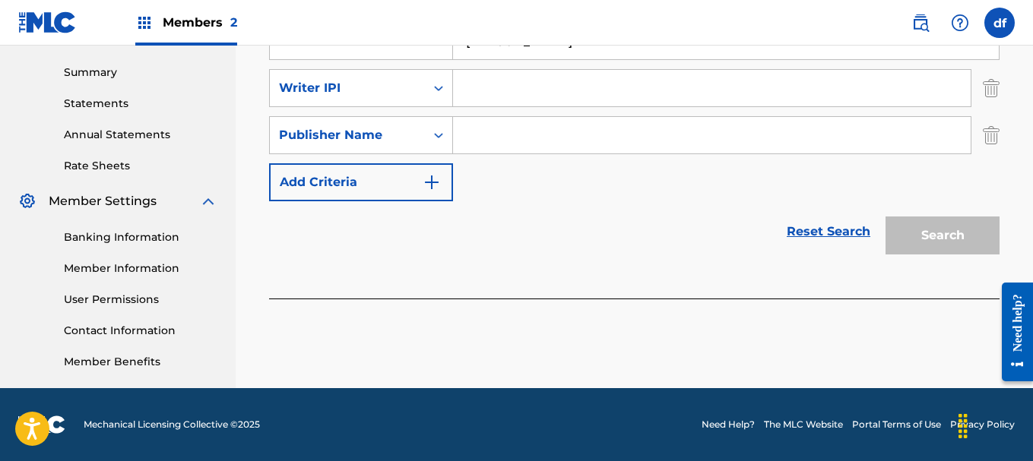
scroll to position [329, 0]
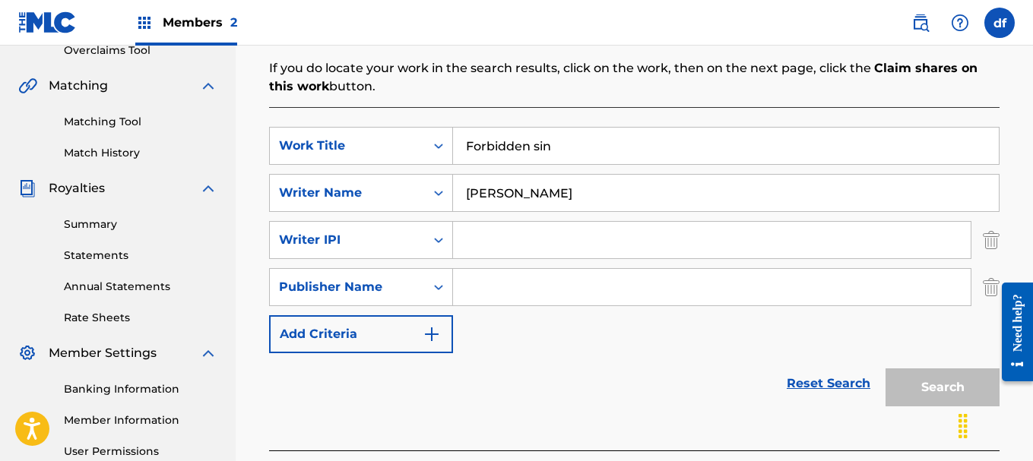
click at [514, 243] on input "Search Form" at bounding box center [711, 240] width 517 height 36
type input "01267714630"
click at [541, 297] on input "Search Form" at bounding box center [711, 287] width 517 height 36
type input "LOTHBROOKRECORDS"
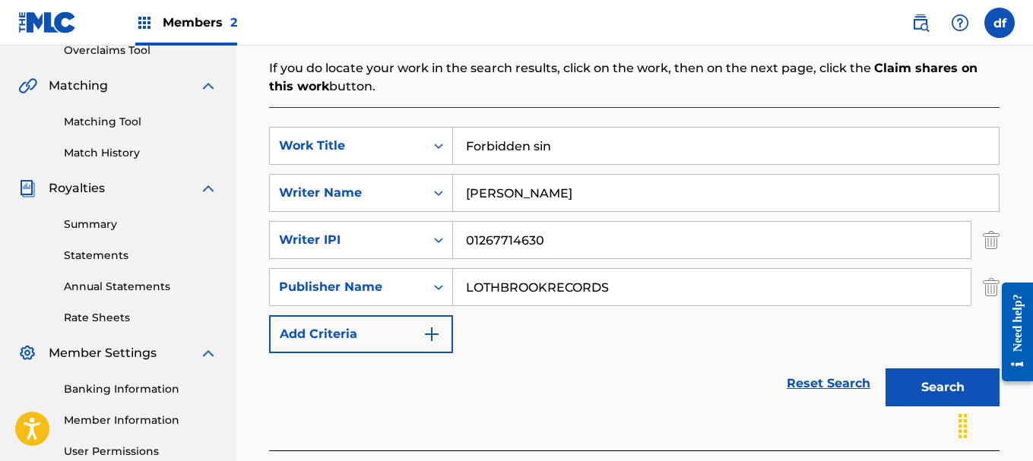
click at [943, 398] on button "Search" at bounding box center [942, 388] width 114 height 38
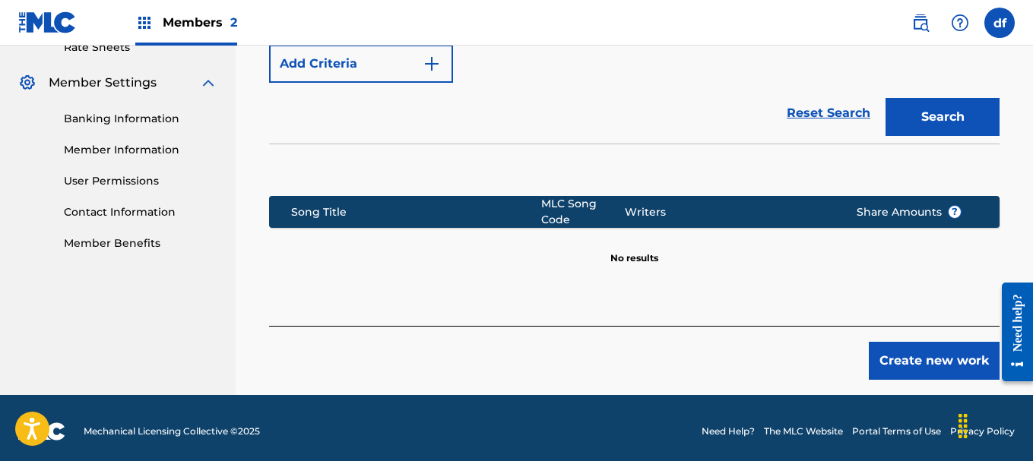
scroll to position [606, 0]
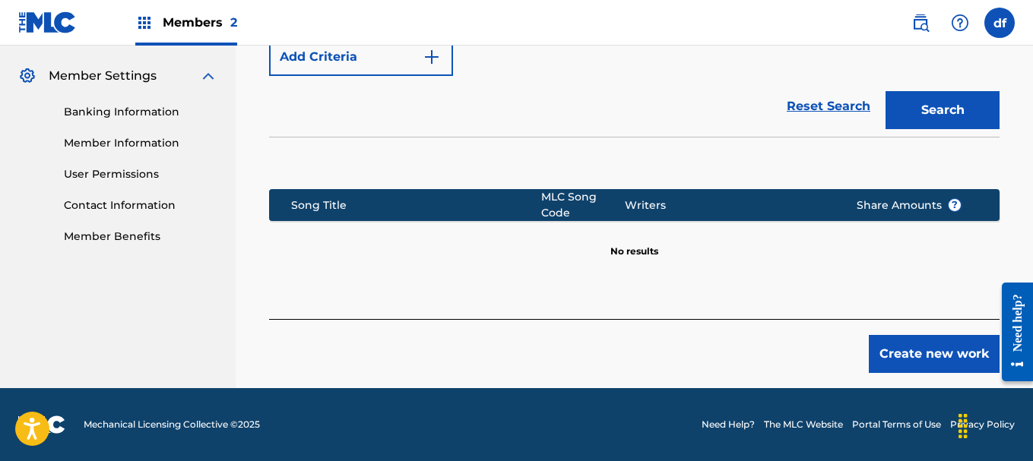
click at [916, 369] on button "Create new work" at bounding box center [934, 354] width 131 height 38
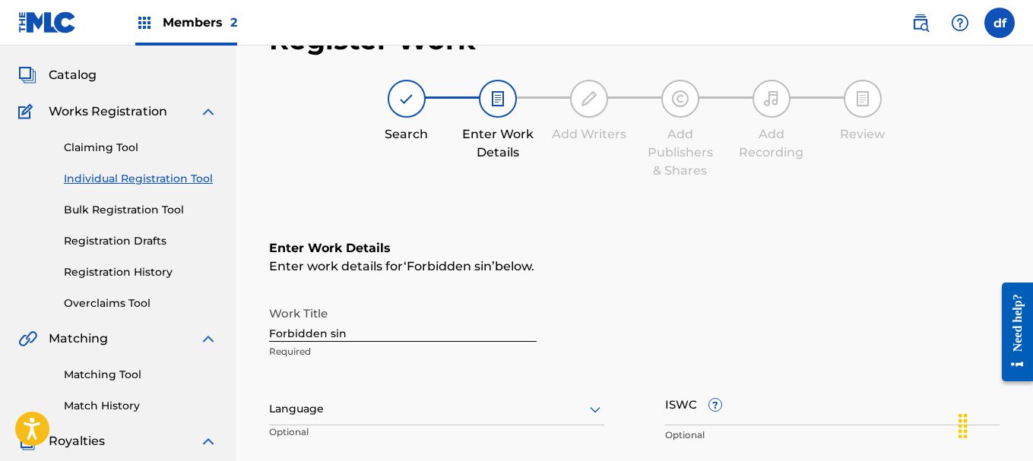
scroll to position [380, 0]
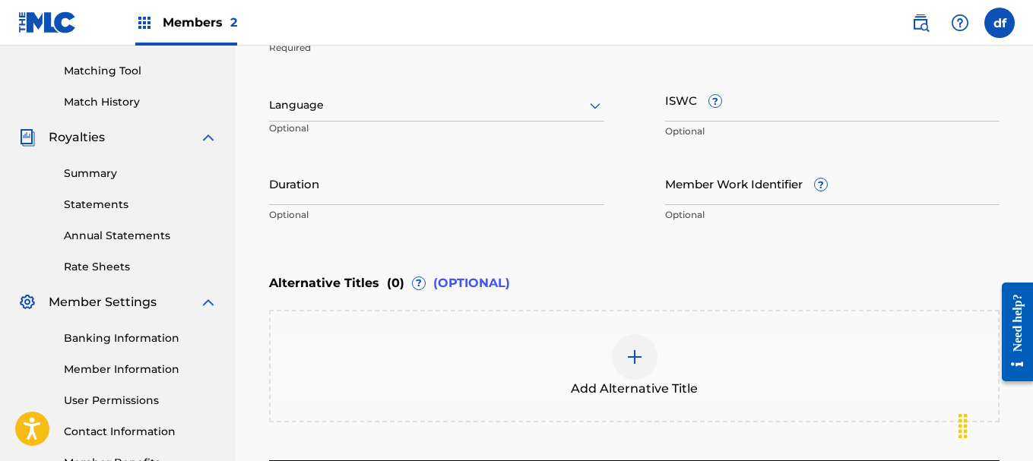
click at [418, 120] on div "Language" at bounding box center [436, 106] width 335 height 32
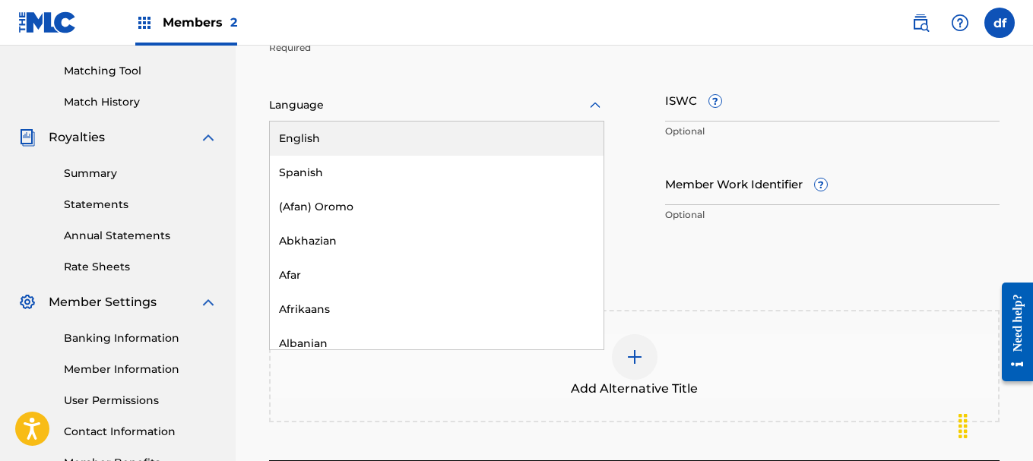
click at [356, 138] on div "English" at bounding box center [437, 139] width 334 height 34
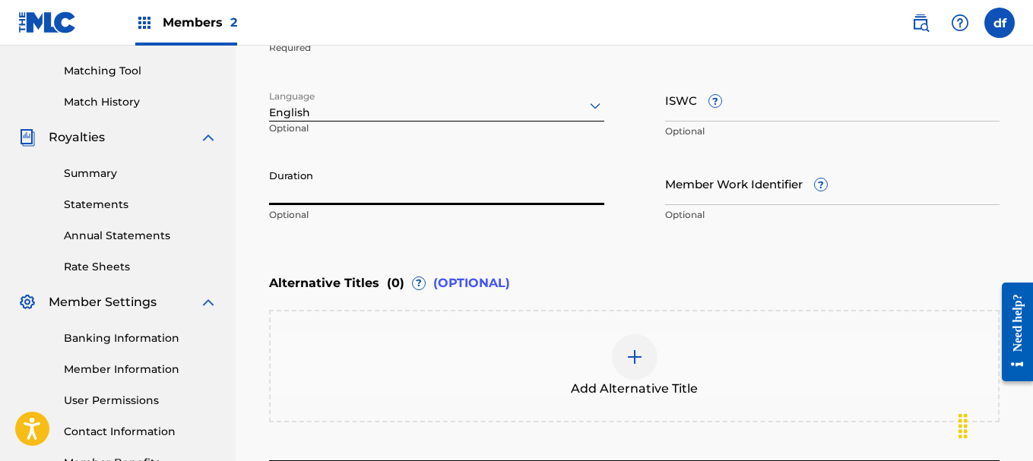
click at [401, 195] on input "Duration" at bounding box center [436, 183] width 335 height 43
click at [356, 184] on input "Duration" at bounding box center [436, 183] width 335 height 43
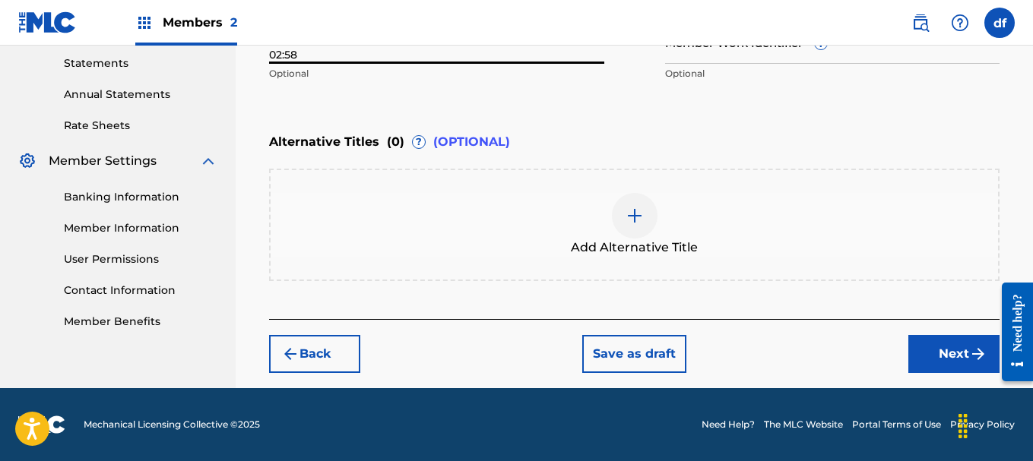
type input "02:58"
click at [941, 362] on button "Next" at bounding box center [953, 354] width 91 height 38
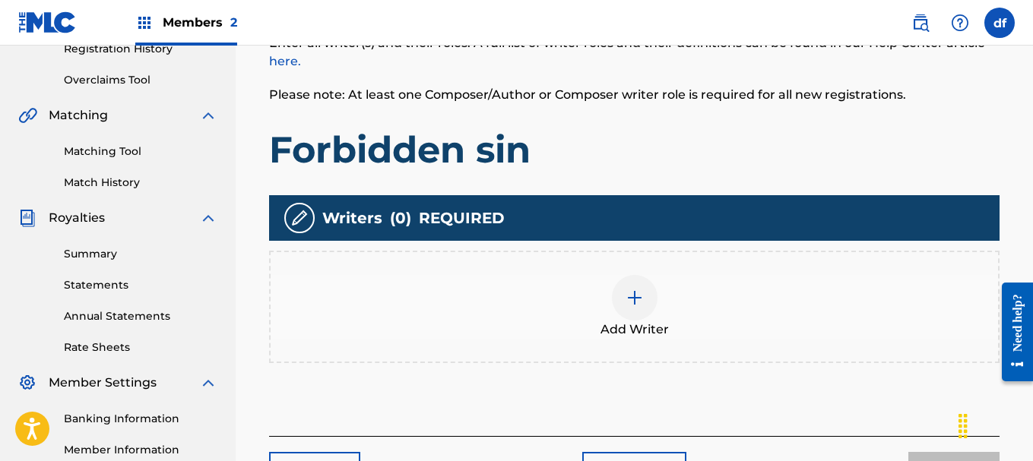
scroll to position [325, 0]
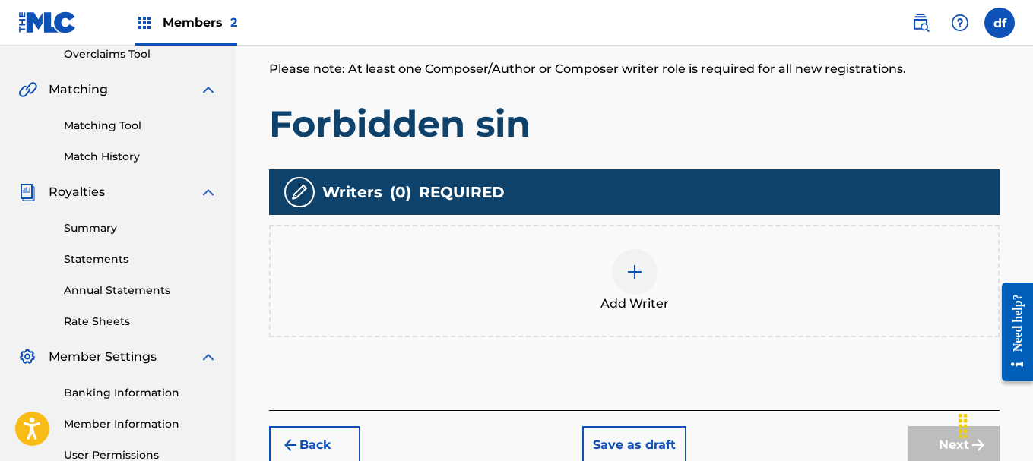
click at [632, 287] on div at bounding box center [635, 272] width 46 height 46
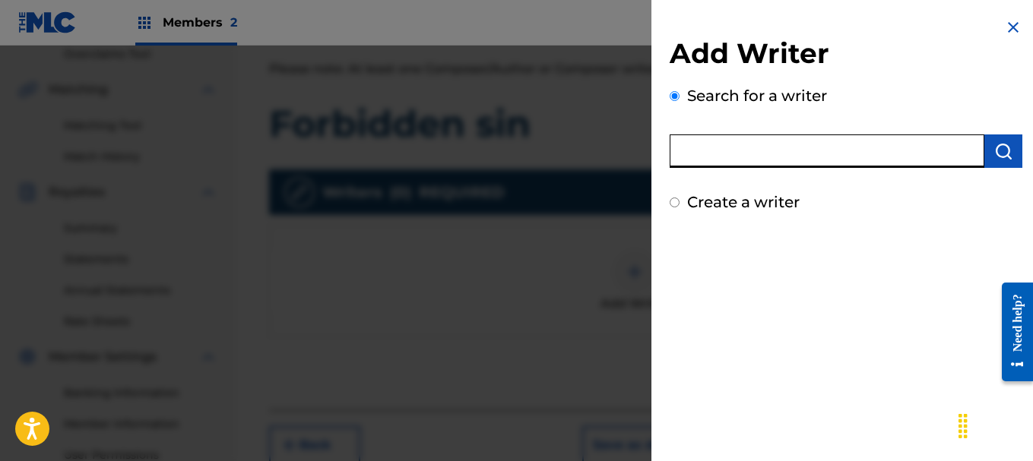
click at [817, 154] on input "text" at bounding box center [826, 150] width 315 height 33
type input "1267714630"
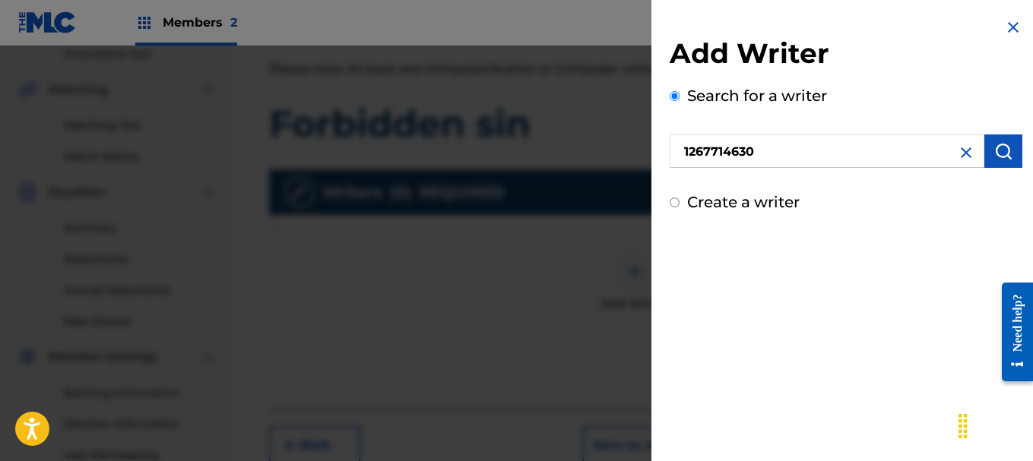
click at [905, 271] on div "Add Writer Search for a writer 1267714630 Create a writer" at bounding box center [845, 230] width 389 height 461
click at [1009, 164] on button "submit" at bounding box center [1003, 150] width 38 height 33
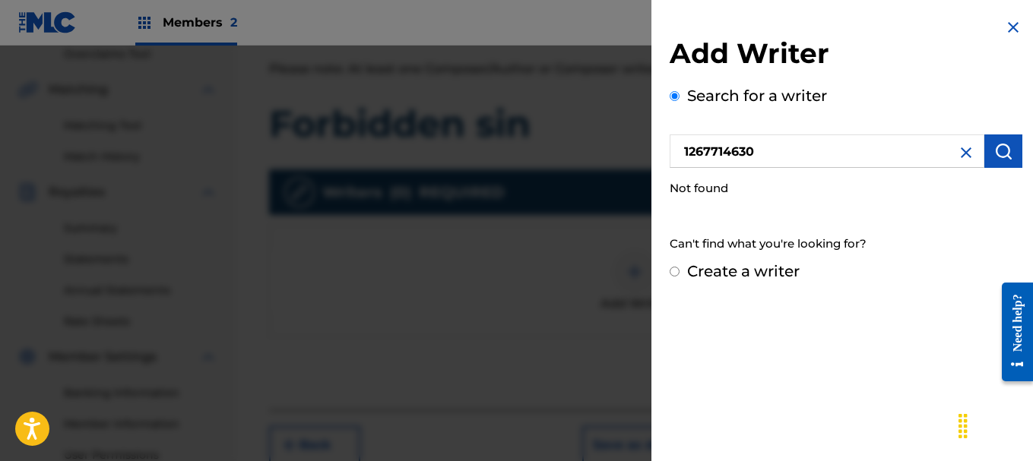
click at [712, 262] on label "Create a writer" at bounding box center [743, 271] width 112 height 18
radio input "true"
click at [679, 267] on input "Create a writer" at bounding box center [674, 272] width 10 height 10
radio input "false"
radio input "true"
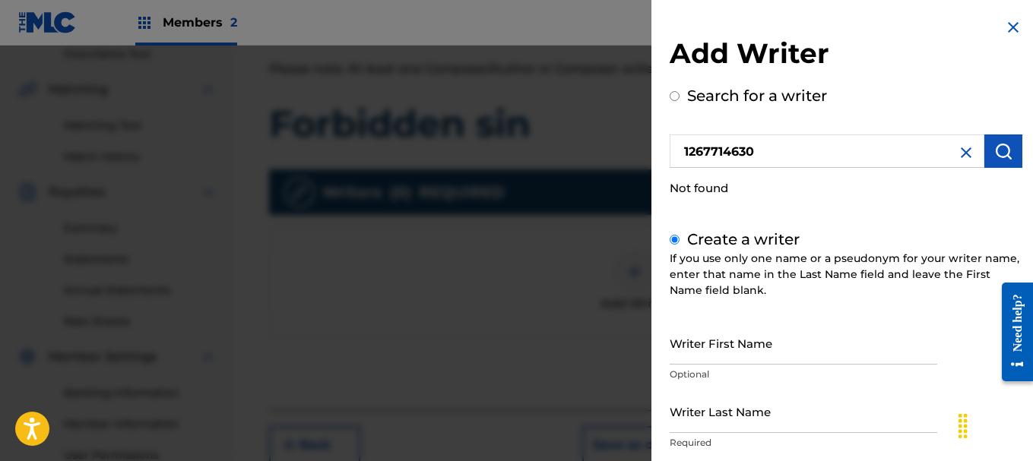
scroll to position [97, 0]
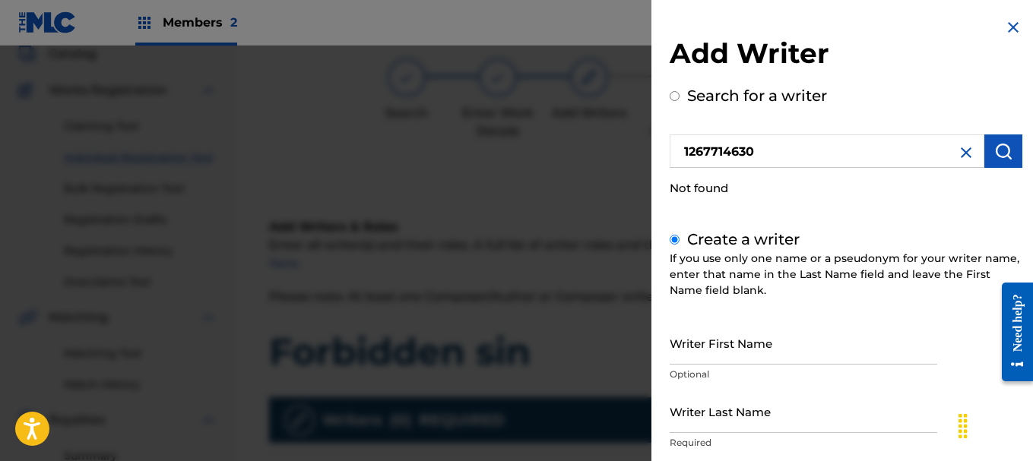
click at [823, 354] on input "Writer First Name" at bounding box center [802, 342] width 267 height 43
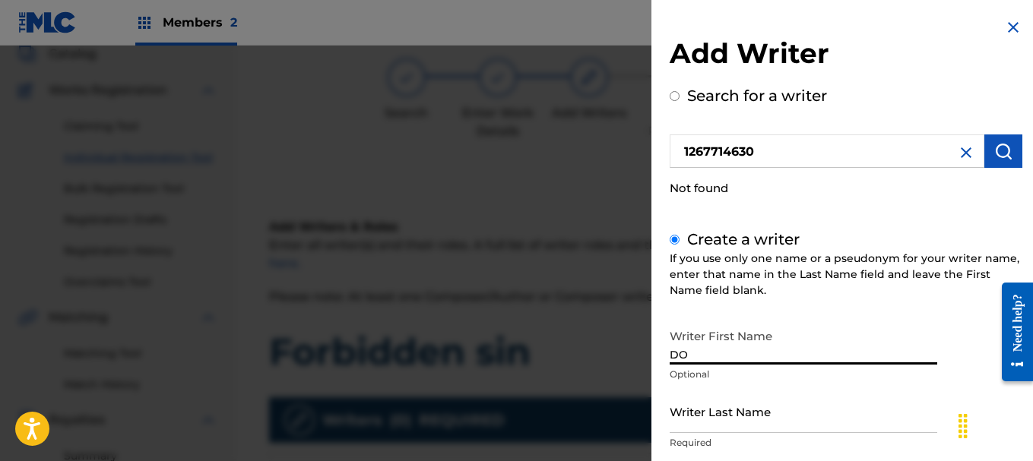
type input "D"
type input "[PERSON_NAME]"
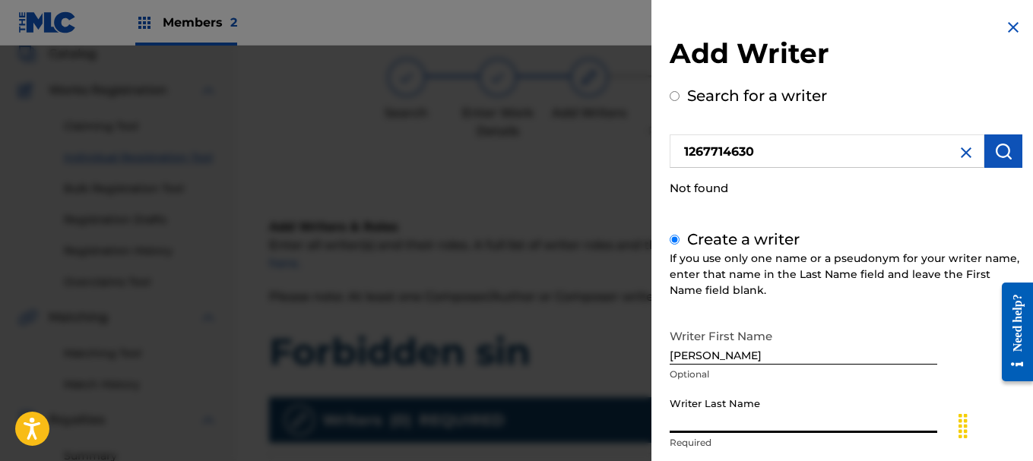
click at [743, 423] on input "Writer Last Name" at bounding box center [802, 411] width 267 height 43
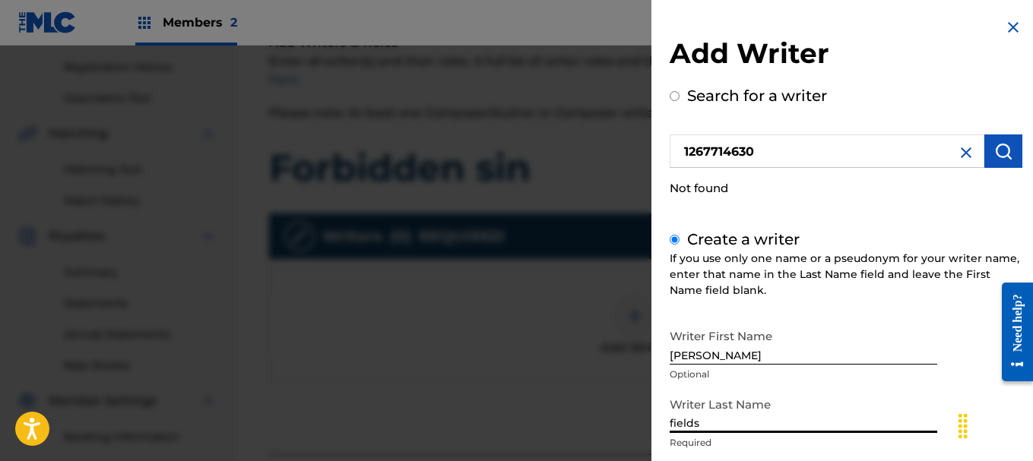
scroll to position [286, 0]
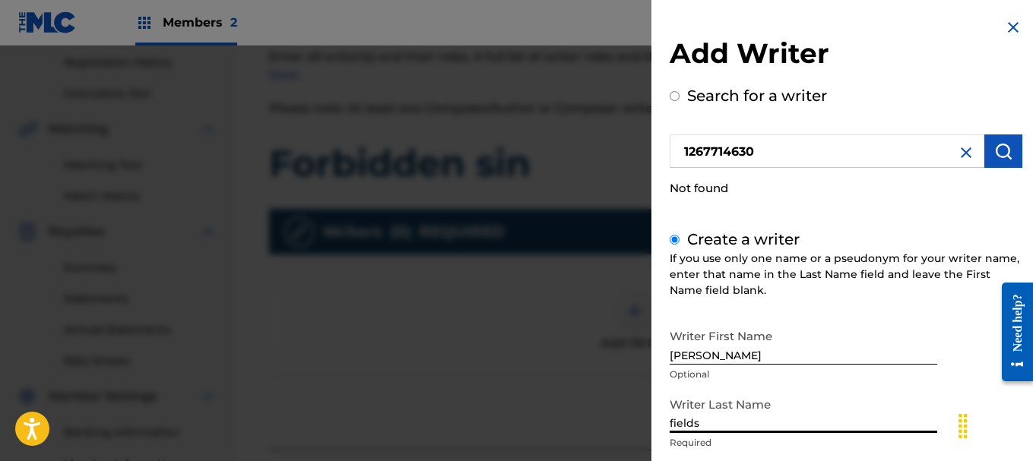
type input "fields"
drag, startPoint x: 989, startPoint y: 221, endPoint x: 979, endPoint y: 176, distance: 45.9
click at [980, 174] on div "Add Writer Search for a writer 1267714630 Not found Create a writer If you use …" at bounding box center [845, 345] width 353 height 618
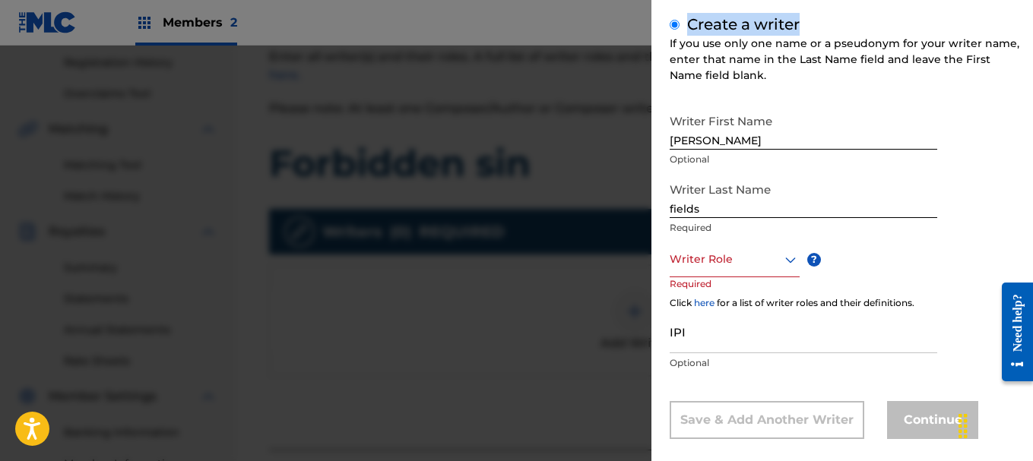
scroll to position [234, 0]
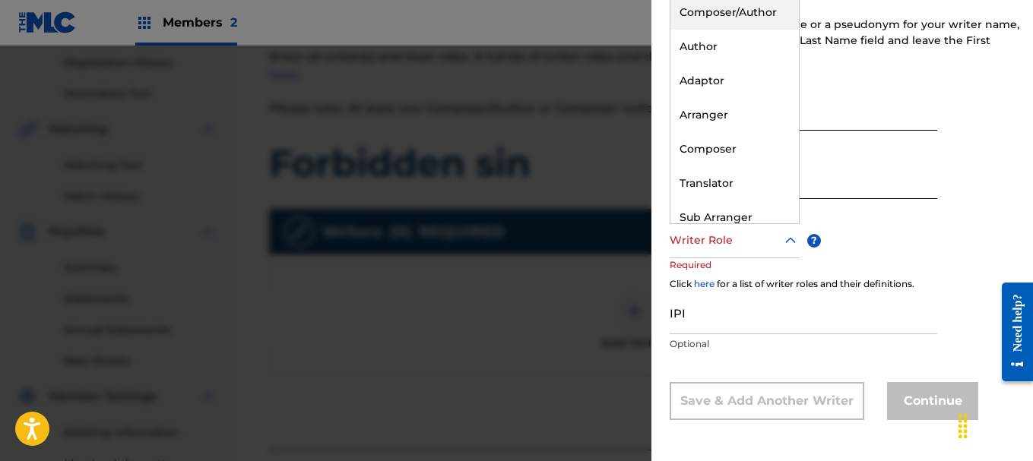
click at [778, 239] on div at bounding box center [734, 240] width 130 height 19
click at [757, 12] on div "Composer/Author" at bounding box center [734, 12] width 128 height 34
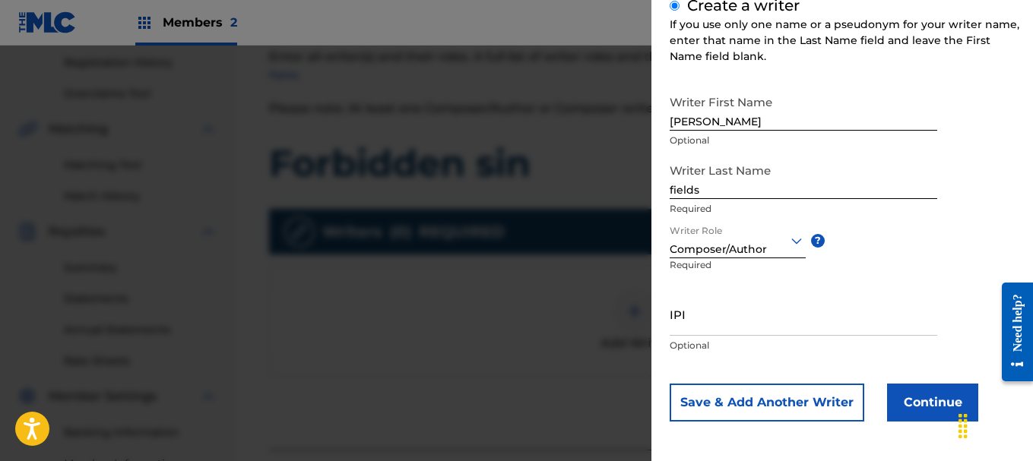
click at [774, 337] on div "IPI Optional" at bounding box center [802, 327] width 267 height 68
click at [774, 335] on input "IPI" at bounding box center [802, 314] width 267 height 43
type input "1267714630"
click at [922, 414] on button "Continue" at bounding box center [932, 403] width 91 height 38
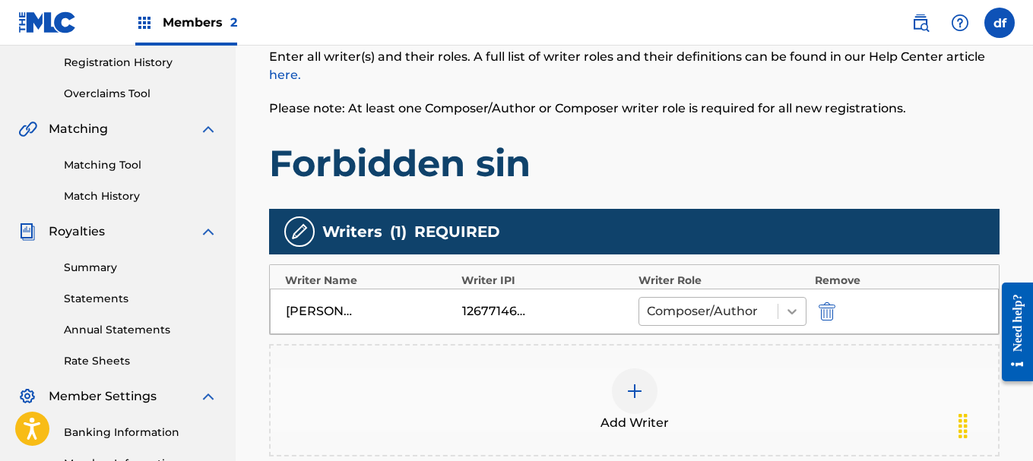
click at [795, 320] on div at bounding box center [791, 311] width 27 height 27
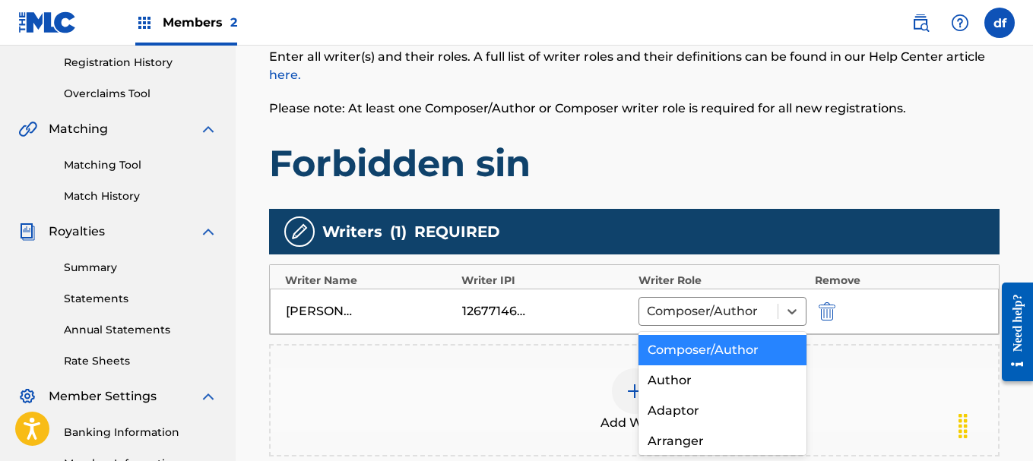
click at [740, 348] on div "Composer/Author" at bounding box center [722, 350] width 169 height 30
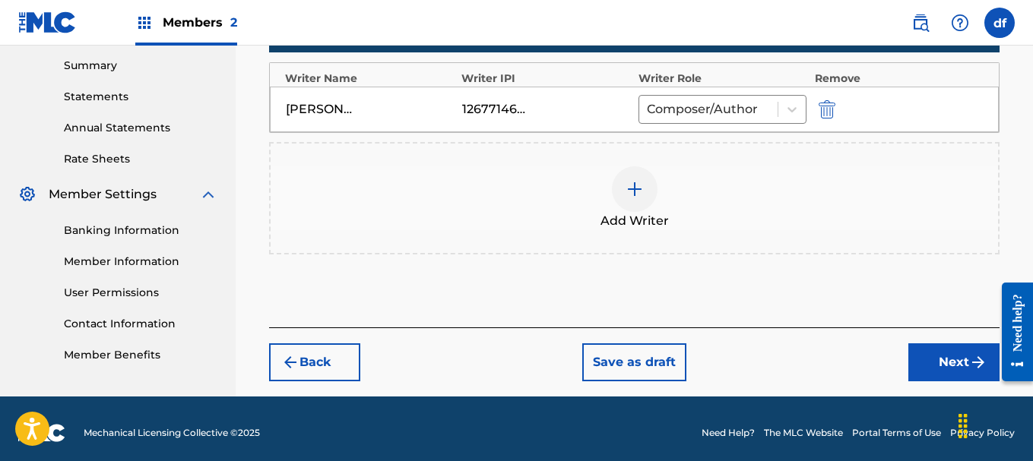
scroll to position [496, 0]
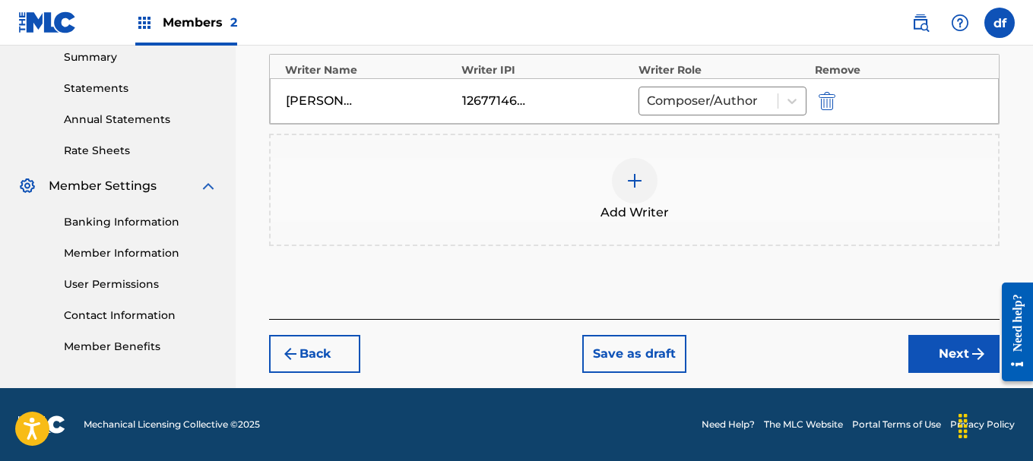
click at [950, 362] on button "Next" at bounding box center [953, 354] width 91 height 38
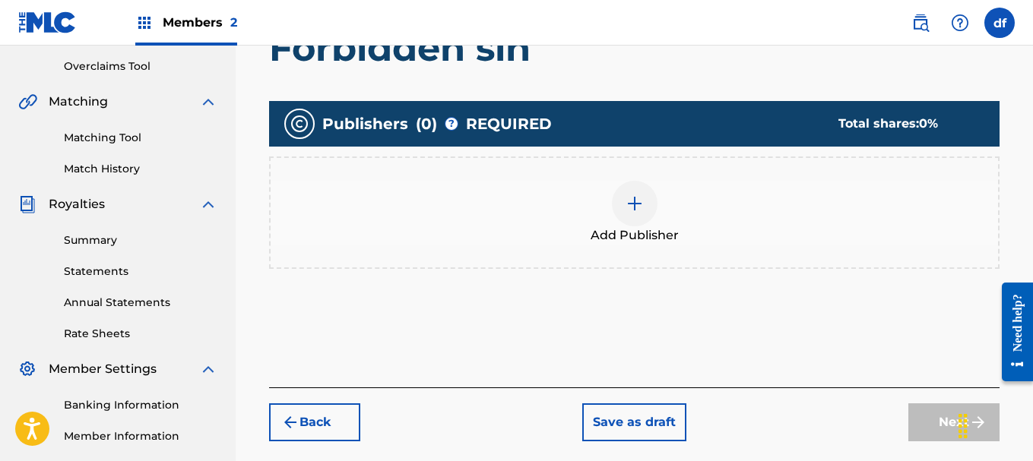
scroll to position [315, 0]
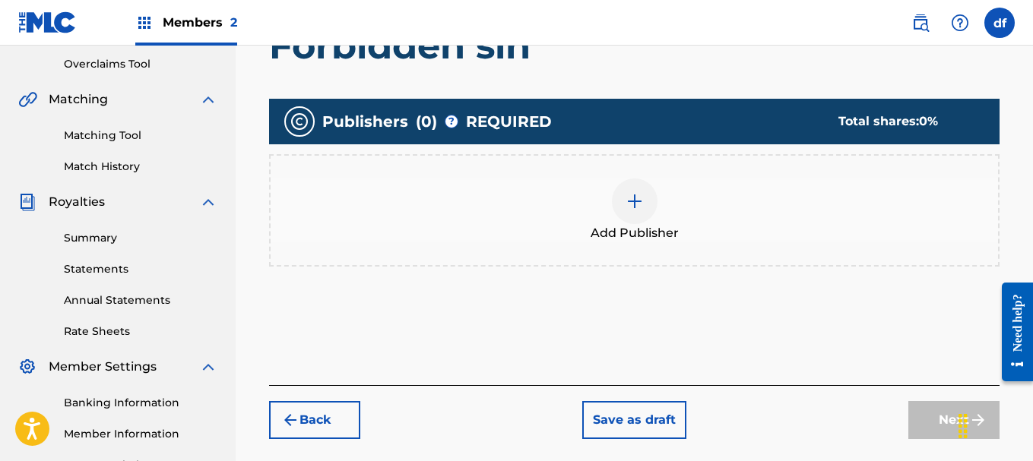
click at [612, 211] on div "Add Publisher" at bounding box center [634, 211] width 727 height 64
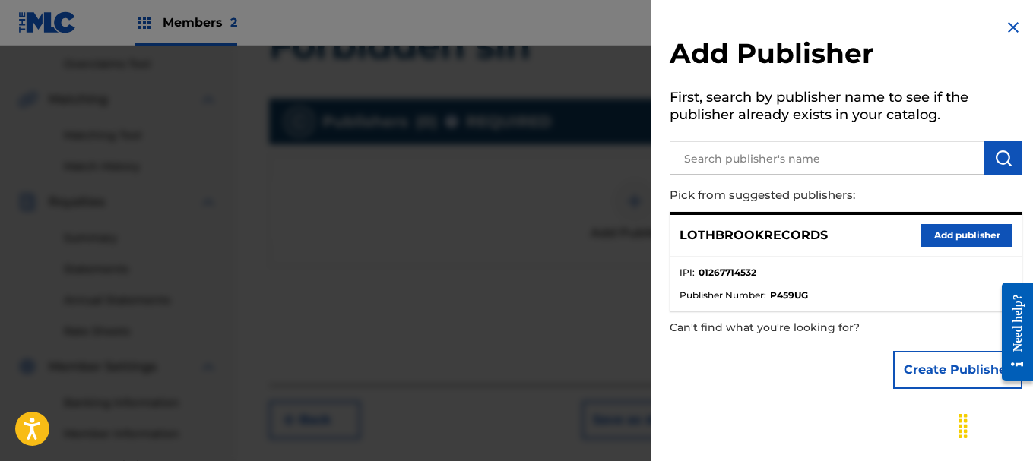
click at [938, 234] on button "Add publisher" at bounding box center [966, 235] width 91 height 23
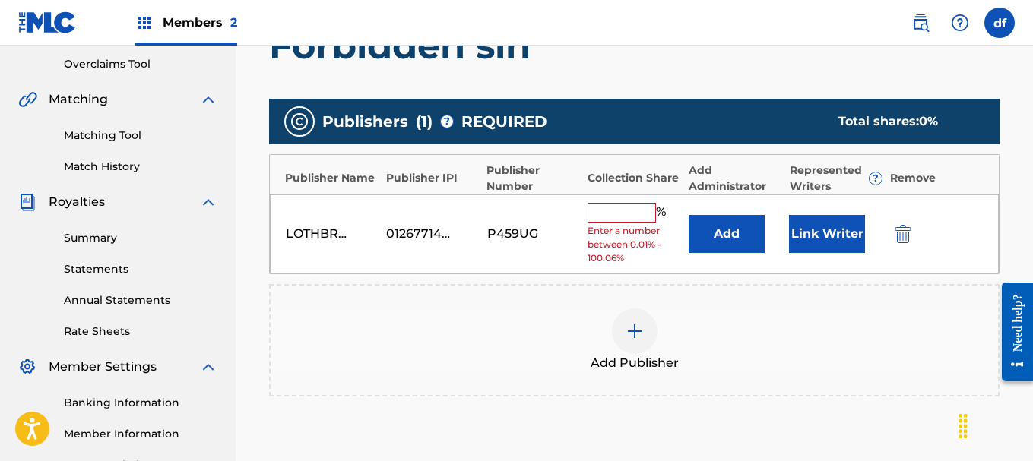
click at [635, 216] on input "text" at bounding box center [621, 213] width 68 height 20
type input "100"
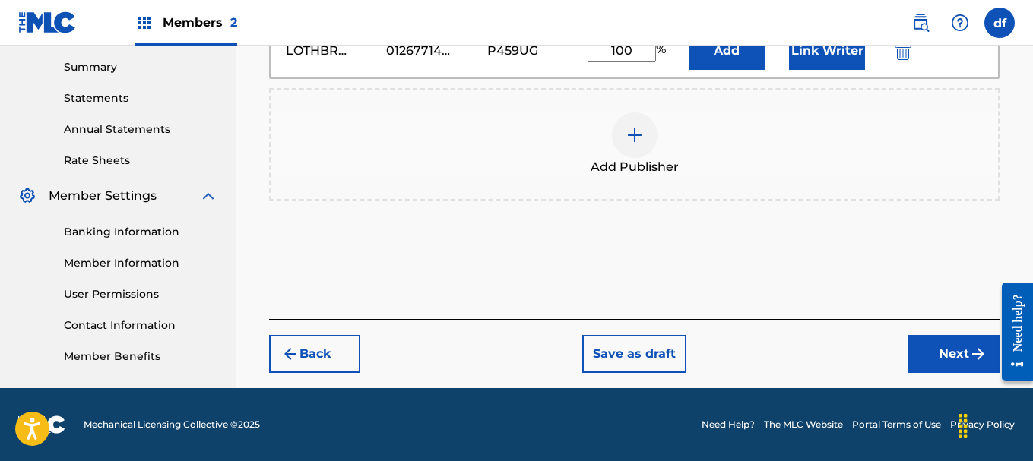
click at [954, 349] on button "Next" at bounding box center [953, 354] width 91 height 38
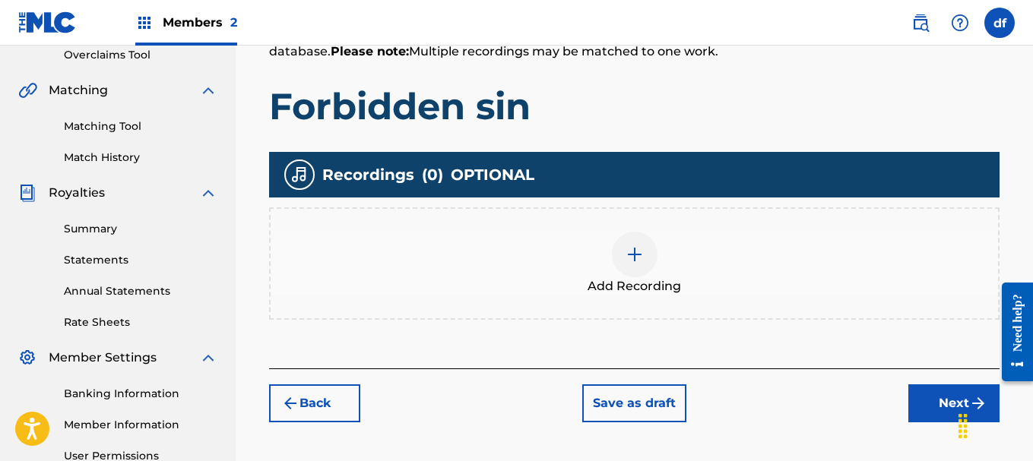
scroll to position [332, 0]
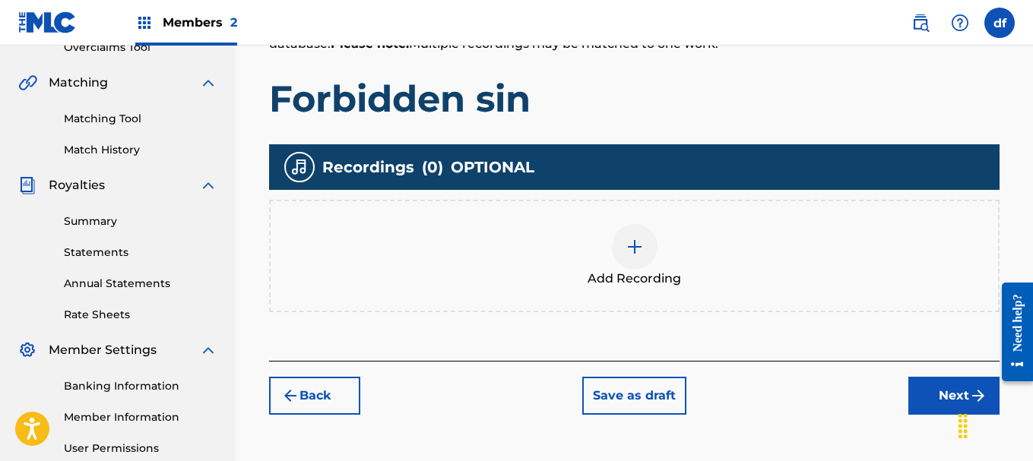
click at [636, 278] on span "Add Recording" at bounding box center [633, 279] width 93 height 18
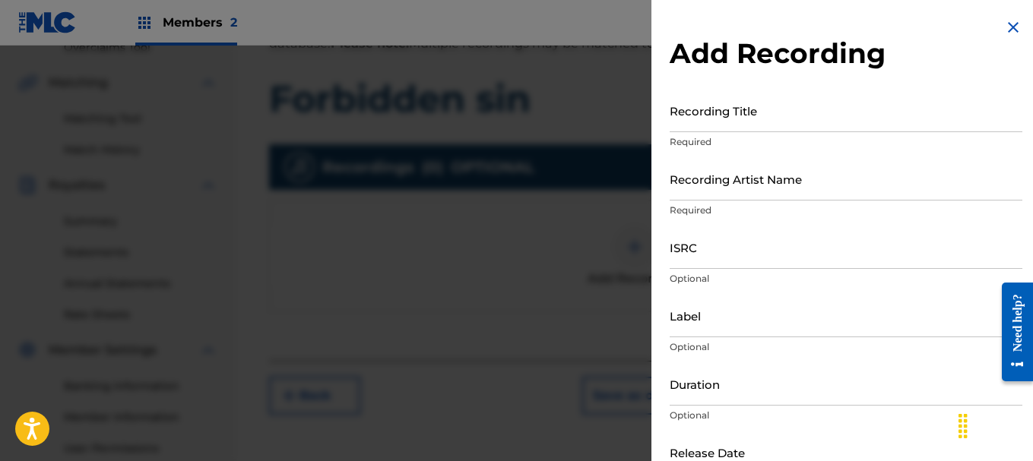
click at [745, 116] on input "Recording Title" at bounding box center [845, 110] width 353 height 43
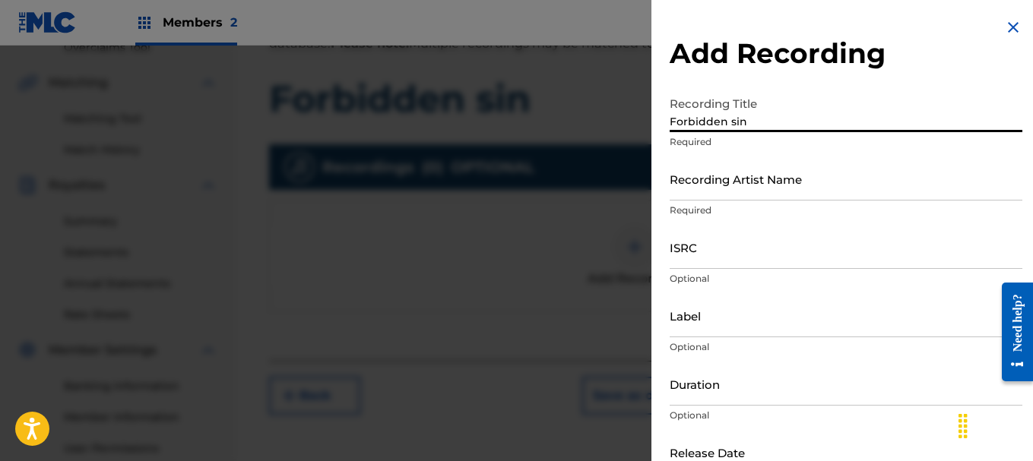
type input "Forbidden sin"
click at [755, 191] on input "Recording Artist Name" at bounding box center [845, 178] width 353 height 43
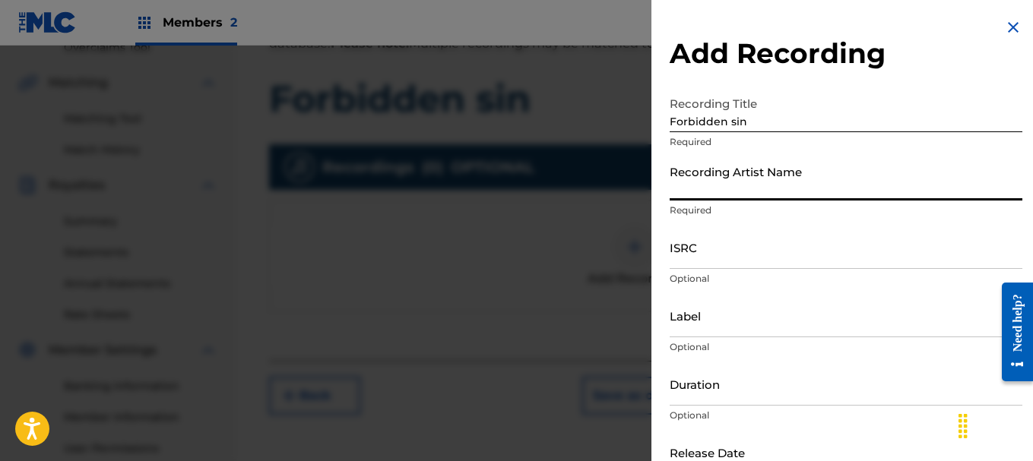
type input "PTK LothBrook"
click at [747, 256] on input "ISRC" at bounding box center [845, 247] width 353 height 43
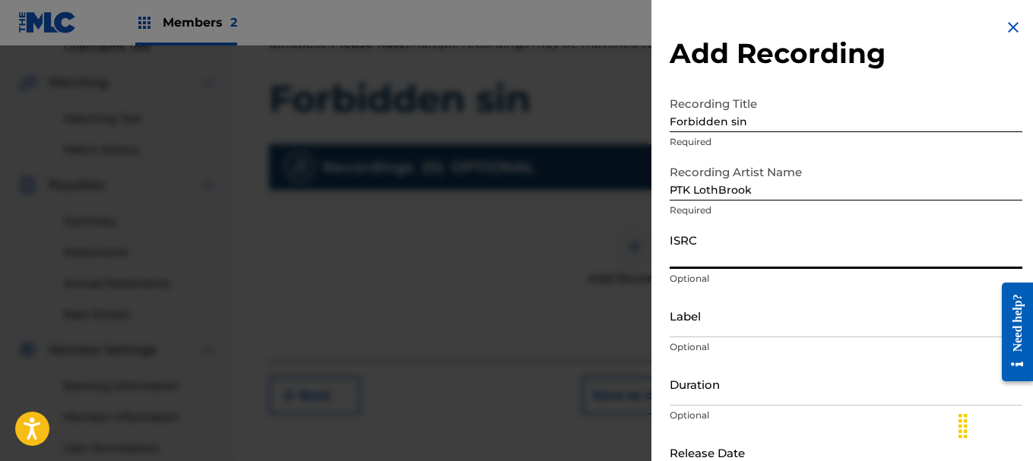
click at [793, 260] on input "ISRC" at bounding box center [845, 247] width 353 height 43
paste input "QZWFU2552399"
type input "QZWFU2552399"
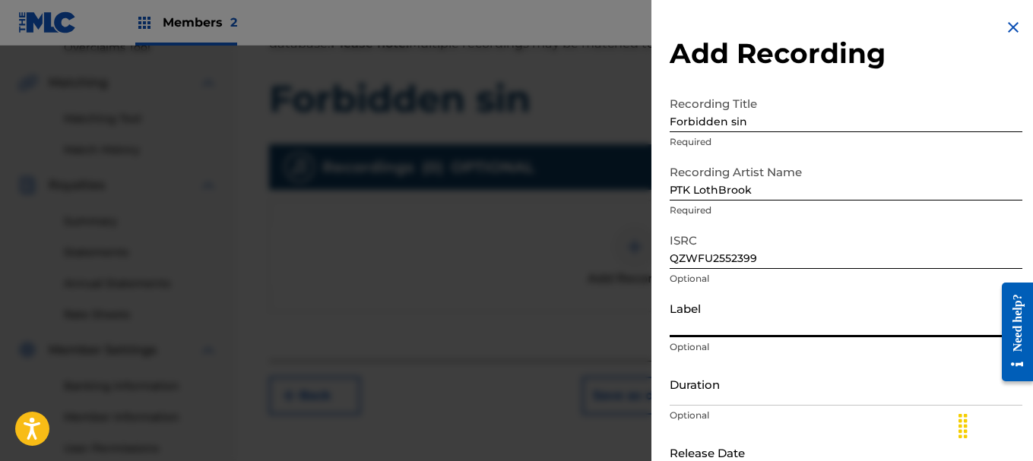
click at [729, 329] on input "Label" at bounding box center [845, 315] width 353 height 43
type input "LOTHBROOKRECORDS"
click at [785, 391] on input "Duration" at bounding box center [845, 383] width 353 height 43
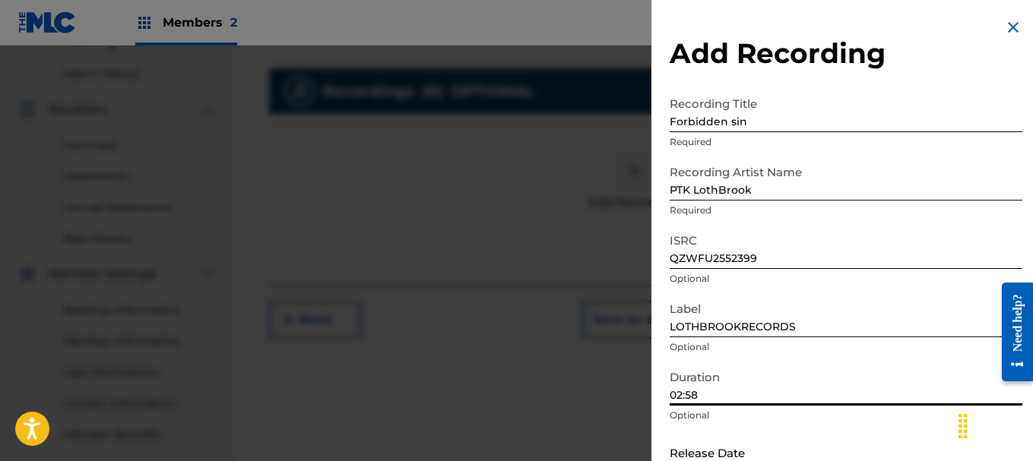
scroll to position [444, 0]
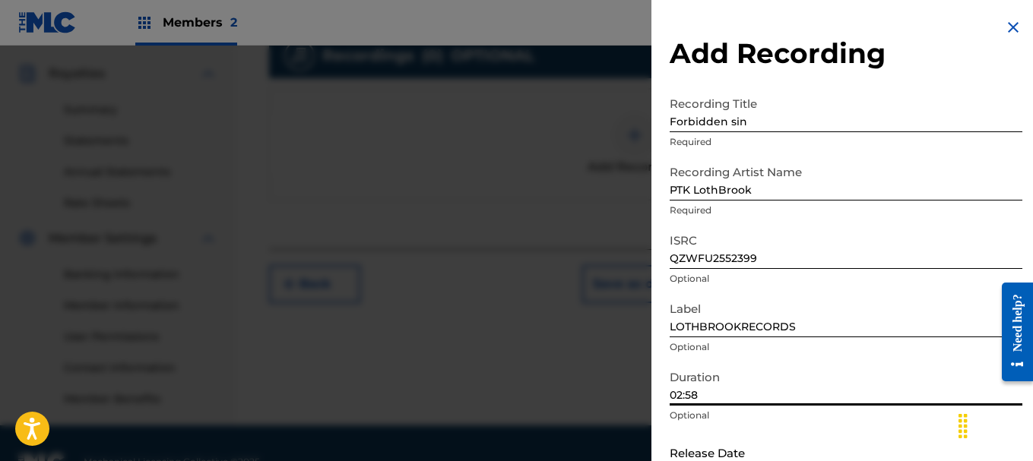
type input "02:58"
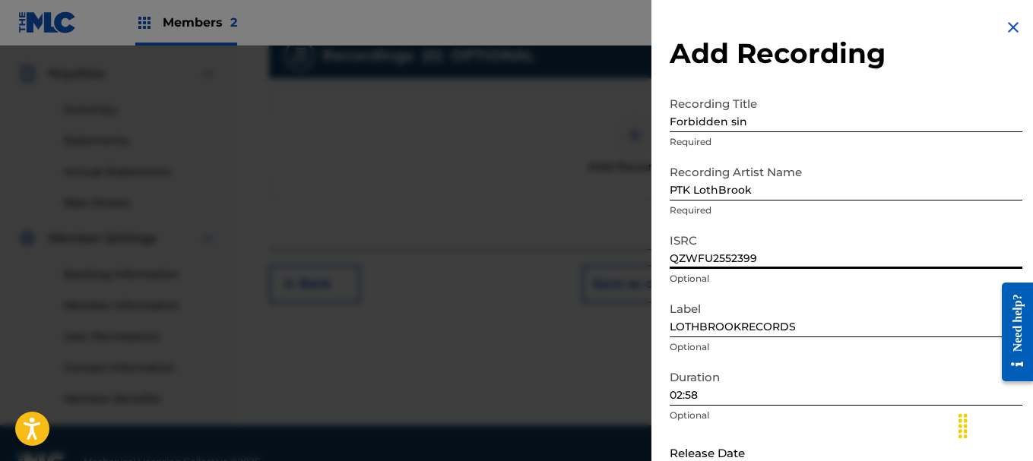
drag, startPoint x: 899, startPoint y: 263, endPoint x: 907, endPoint y: 204, distance: 59.9
click at [907, 200] on form "Recording Title Forbidden sin Required Recording Artist Name PTK LothBrook Requ…" at bounding box center [845, 313] width 353 height 448
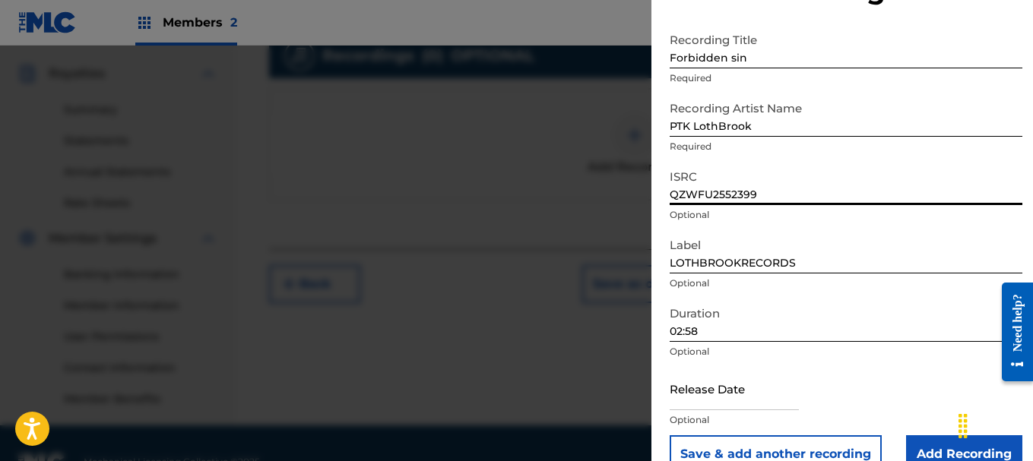
scroll to position [94, 0]
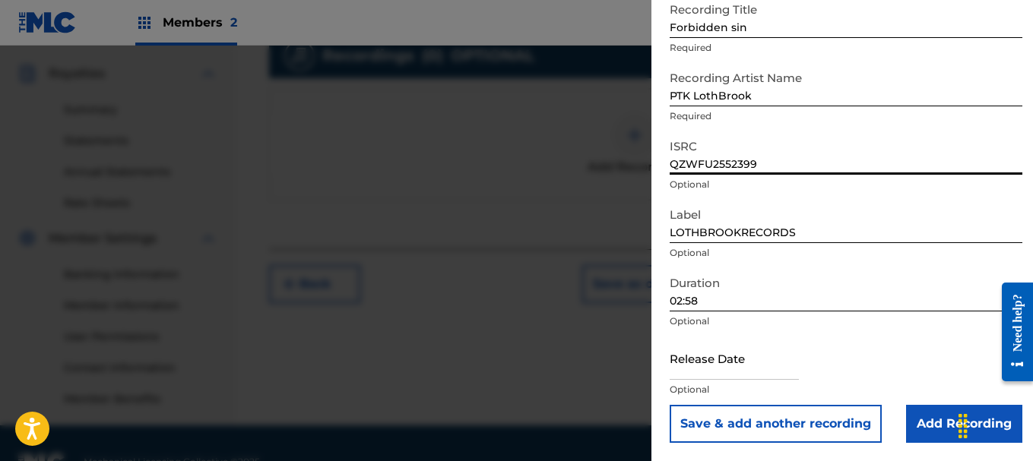
click at [762, 373] on input "text" at bounding box center [733, 358] width 129 height 43
select select "7"
select select "2025"
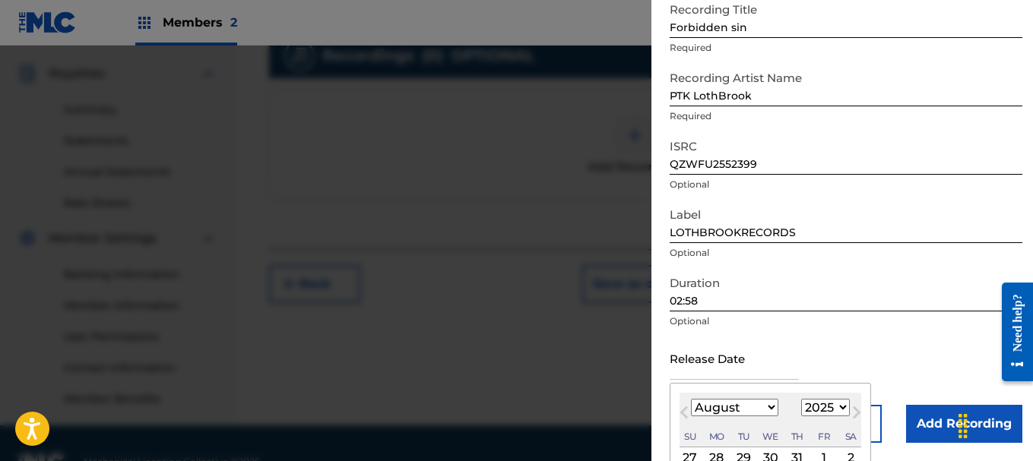
click at [885, 350] on div "Release Date Previous Month Next Month August [DATE] February March April May J…" at bounding box center [845, 371] width 353 height 68
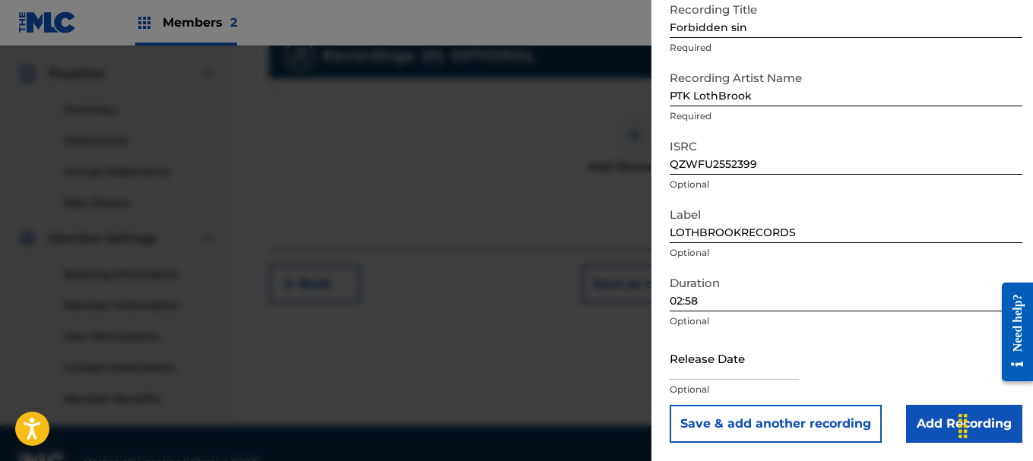
select select "7"
select select "2025"
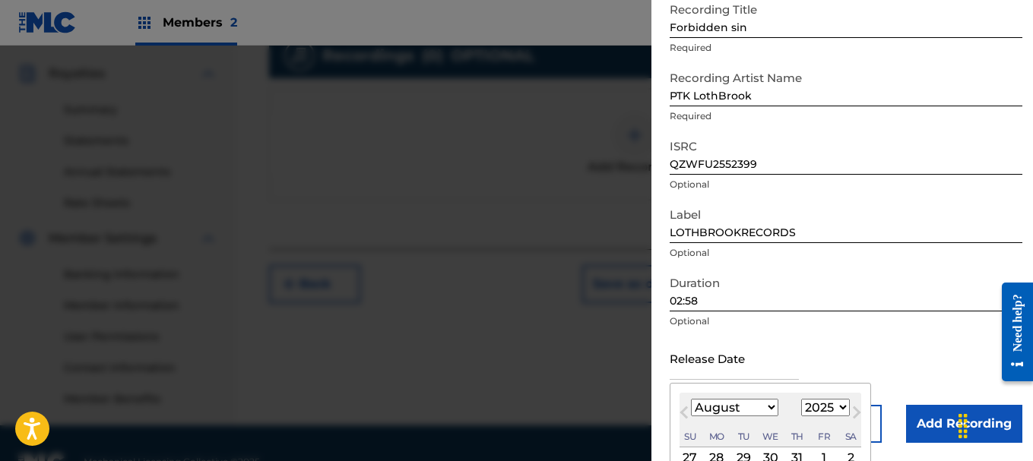
click at [710, 362] on input "text" at bounding box center [733, 358] width 129 height 43
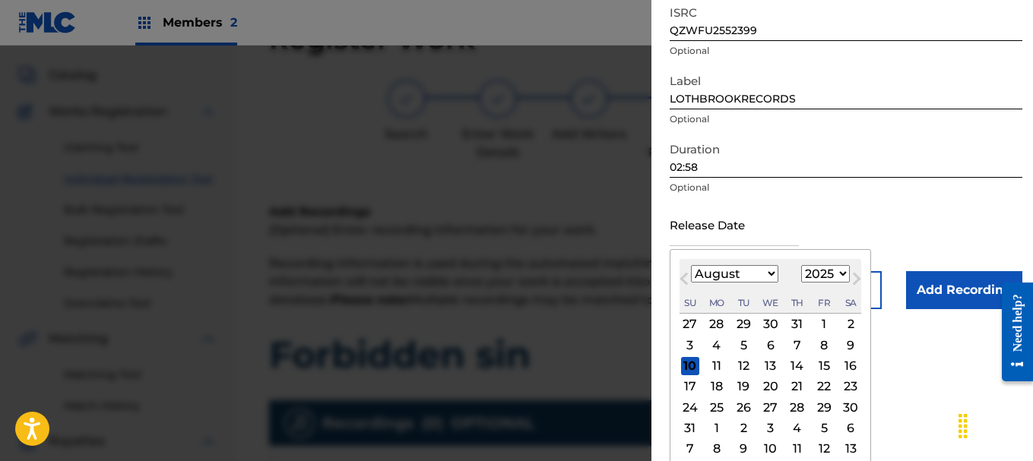
scroll to position [0, 0]
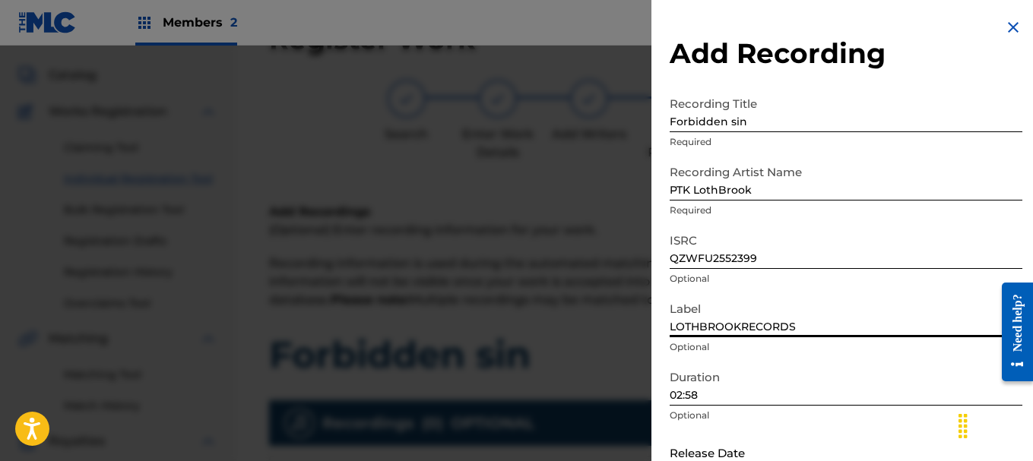
drag, startPoint x: 888, startPoint y: 328, endPoint x: 907, endPoint y: 283, distance: 48.4
click at [902, 162] on form "Recording Title Forbidden sin Required Recording Artist Name PTK LothBrook Requ…" at bounding box center [845, 313] width 353 height 448
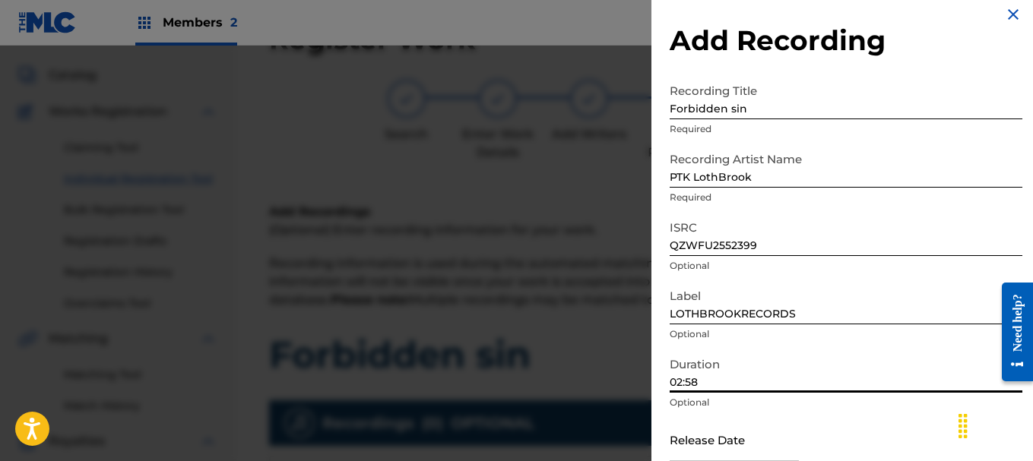
select select "7"
select select "2025"
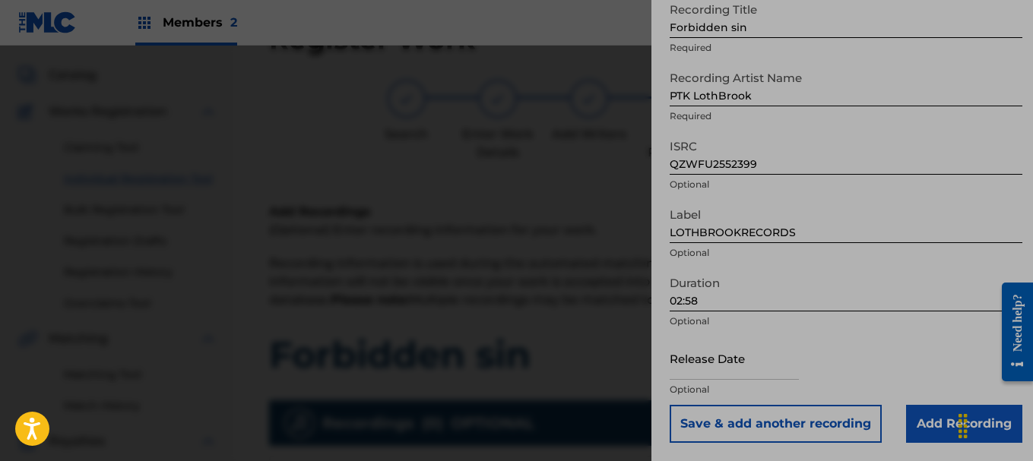
select select "7"
select select "2025"
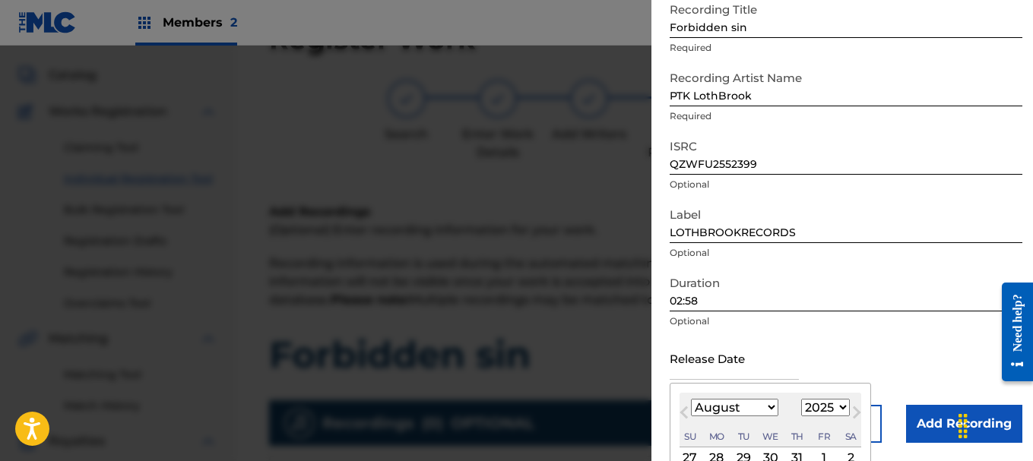
click at [792, 373] on input "text" at bounding box center [733, 358] width 129 height 43
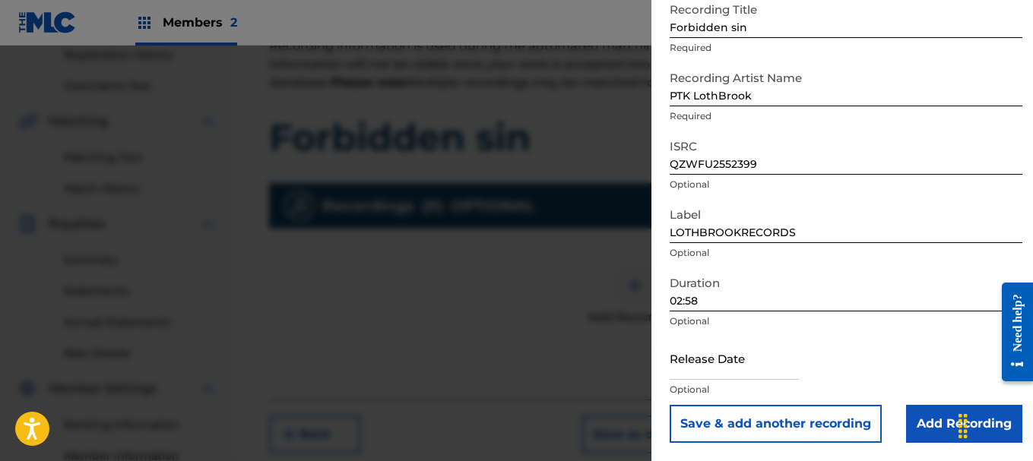
click at [908, 370] on div "Release Date Optional" at bounding box center [845, 371] width 353 height 68
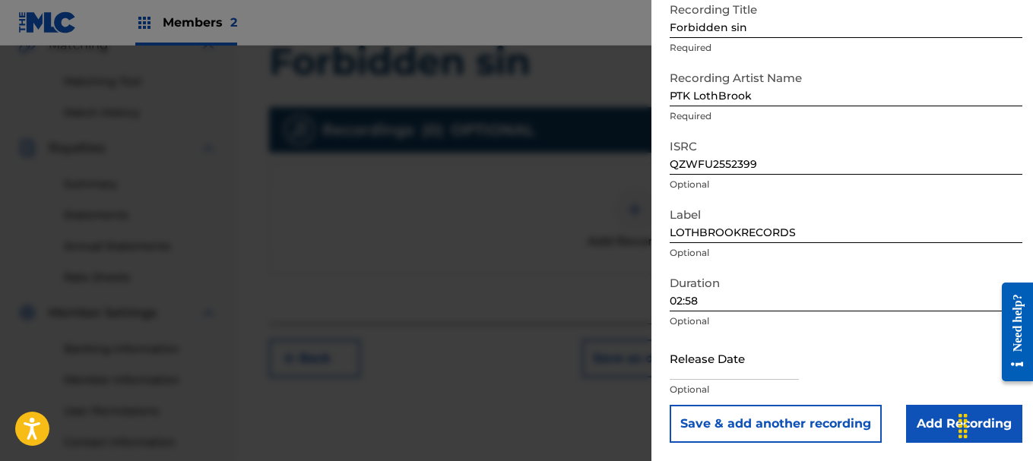
scroll to position [481, 0]
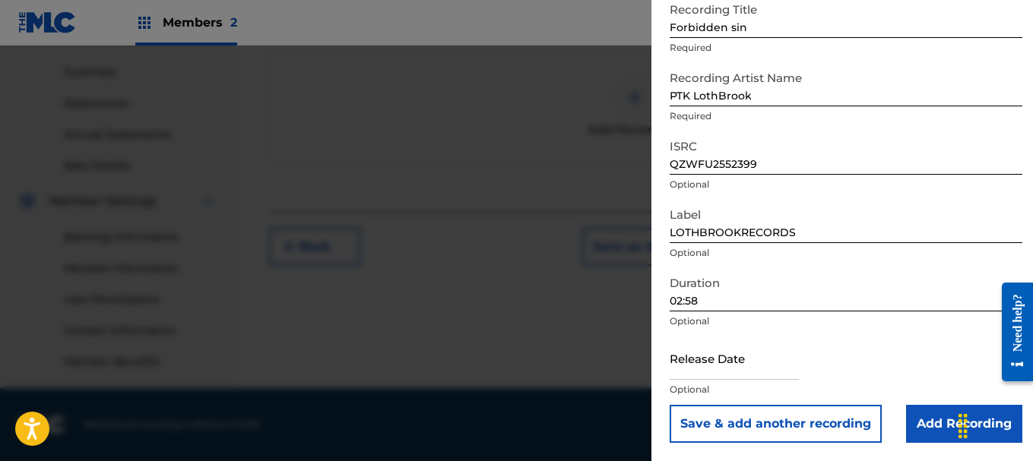
click at [736, 370] on input "text" at bounding box center [733, 358] width 129 height 43
select select "7"
select select "2025"
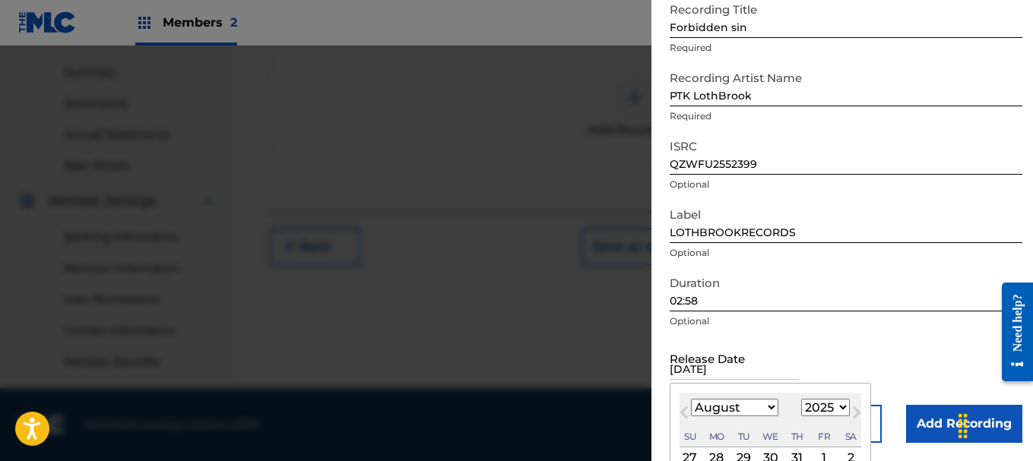
type input "[DATE]"
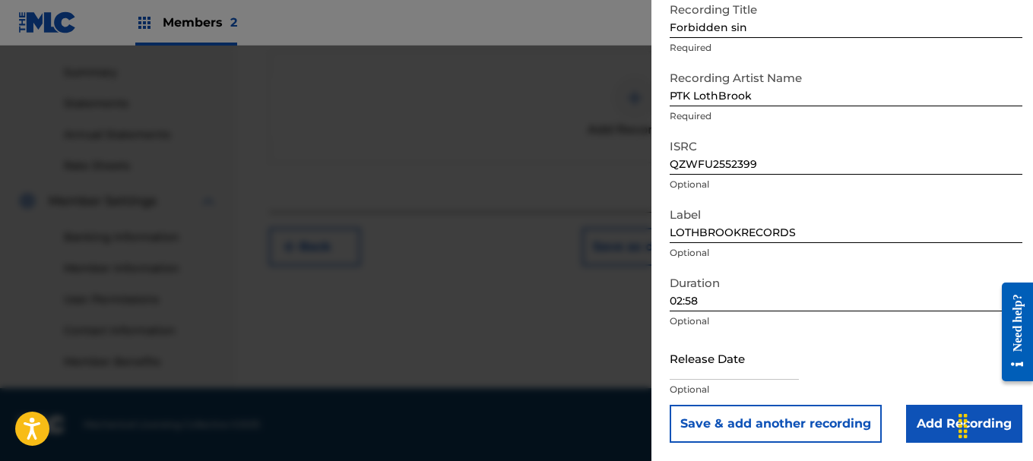
click at [807, 375] on div "Release Date Optional" at bounding box center [845, 371] width 353 height 68
click at [790, 375] on input "text" at bounding box center [733, 358] width 129 height 43
select select "7"
select select "2025"
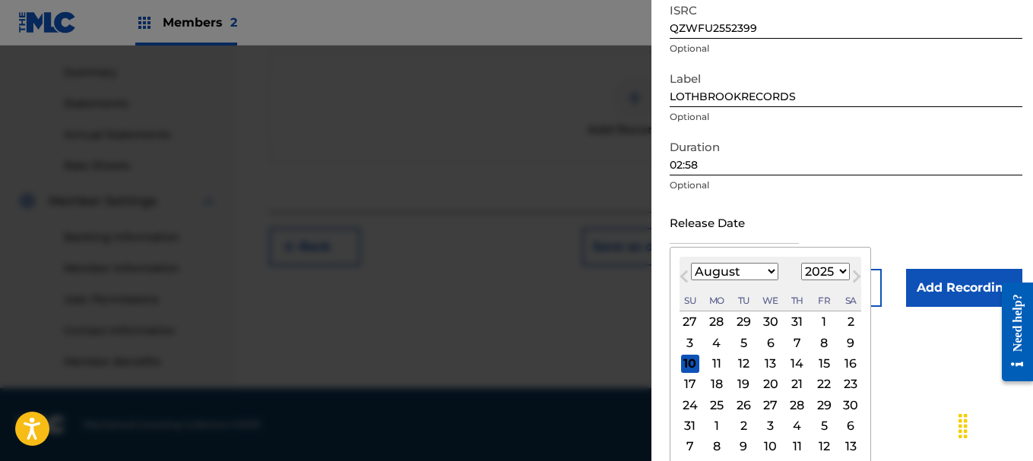
scroll to position [236, 0]
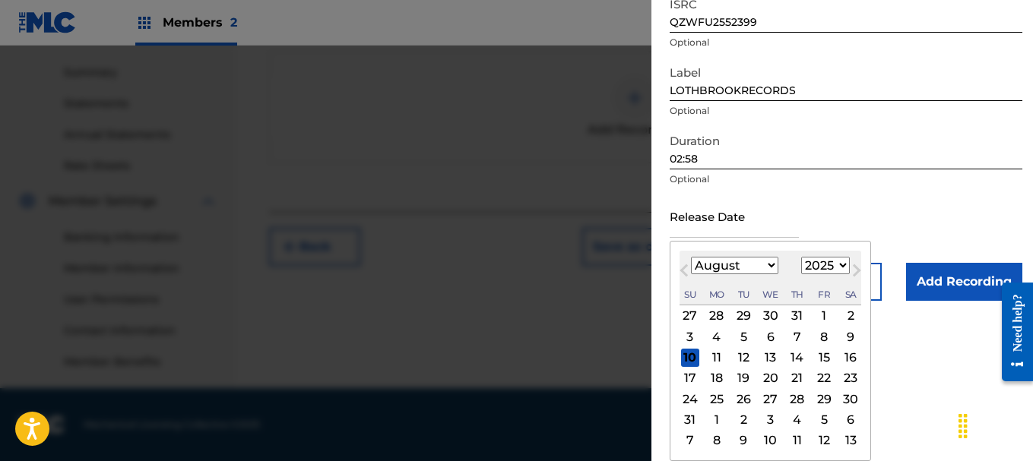
click at [742, 359] on div "12" at bounding box center [743, 358] width 18 height 18
type input "[DATE]"
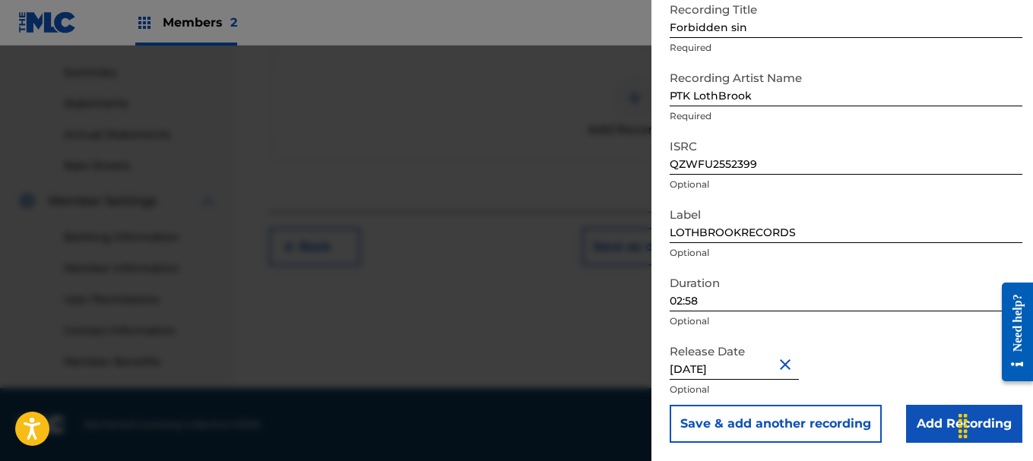
click at [927, 419] on input "Add Recording" at bounding box center [964, 424] width 116 height 38
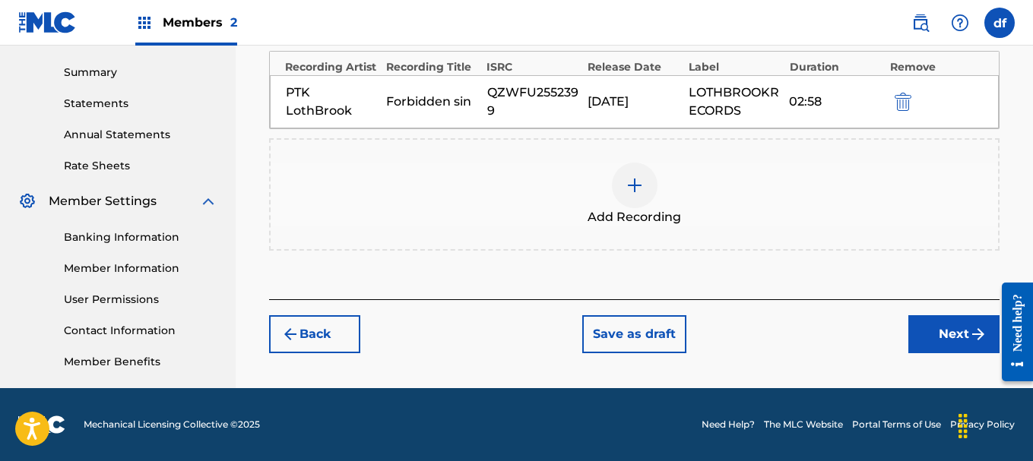
click at [966, 331] on button "Next" at bounding box center [953, 334] width 91 height 38
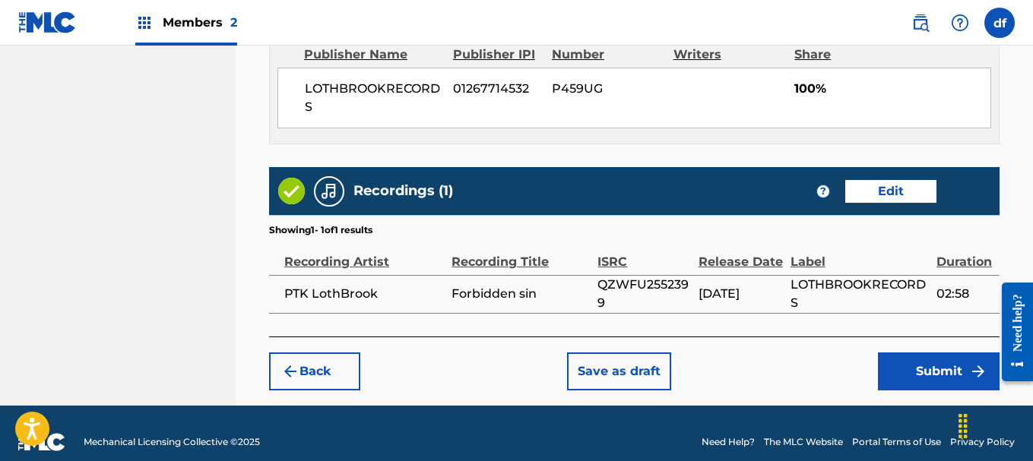
scroll to position [891, 0]
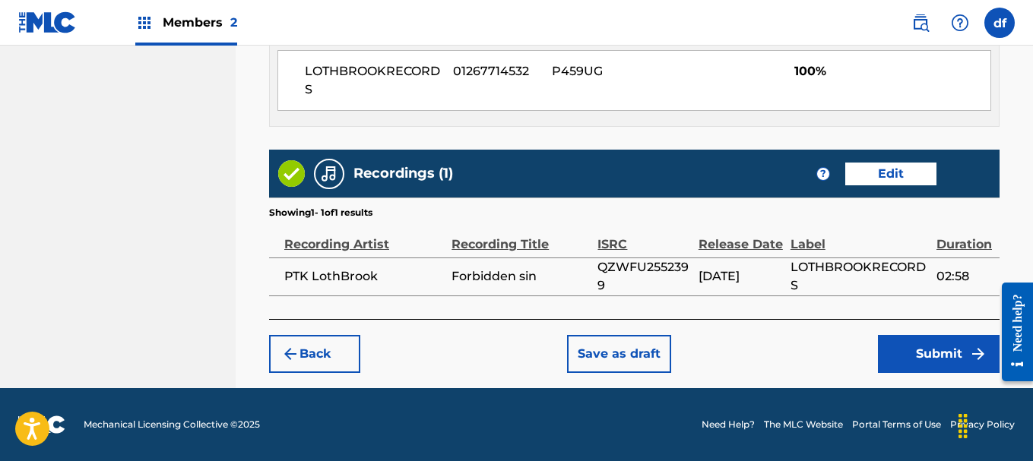
click at [954, 360] on button "Submit" at bounding box center [939, 354] width 122 height 38
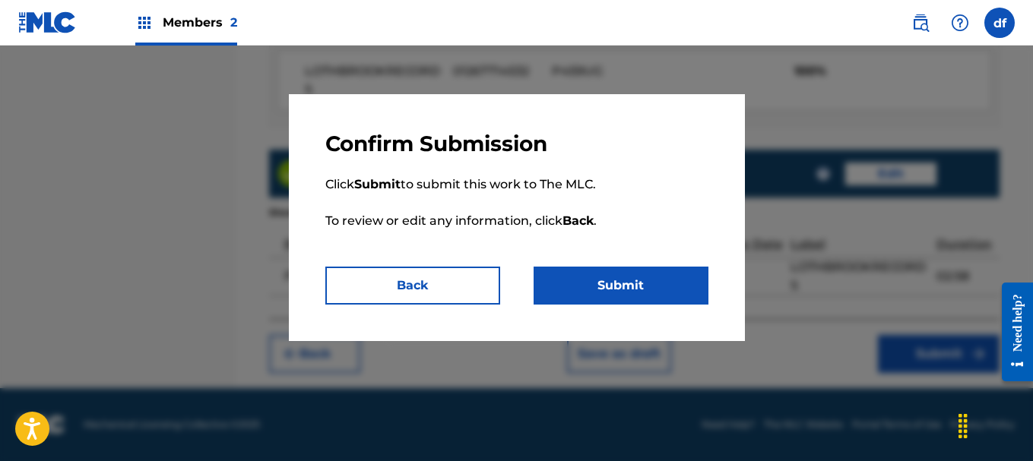
click at [581, 296] on button "Submit" at bounding box center [620, 286] width 175 height 38
